Goal: Check status: Check status

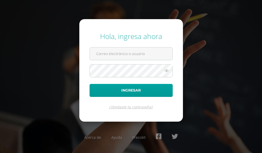
type input "[EMAIL_ADDRESS][DOMAIN_NAME]"
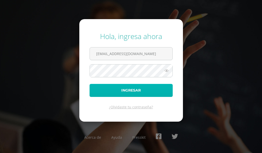
click at [119, 90] on button "Ingresar" at bounding box center [130, 90] width 83 height 13
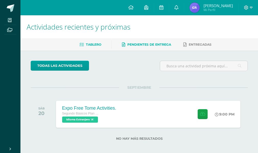
click at [141, 45] on span "Pendientes de entrega" at bounding box center [149, 45] width 44 height 4
click at [204, 43] on span "Entregadas" at bounding box center [200, 45] width 23 height 4
